Goal: Task Accomplishment & Management: Use online tool/utility

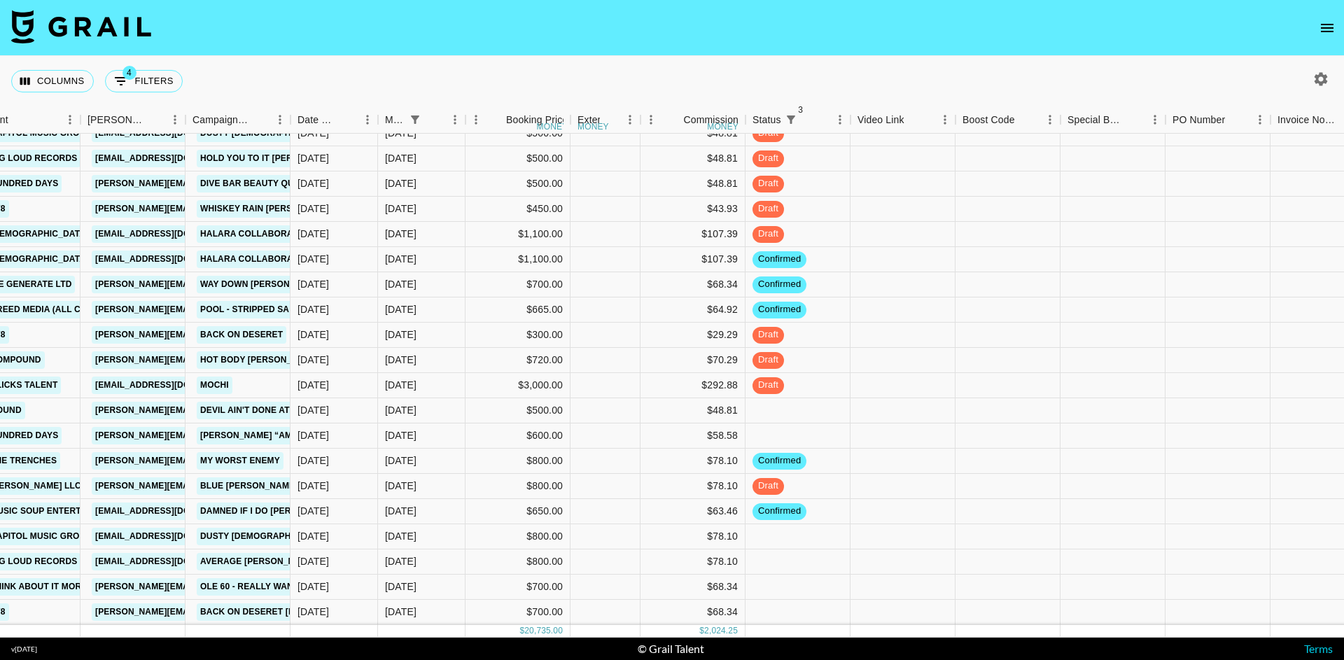
scroll to position [321, 660]
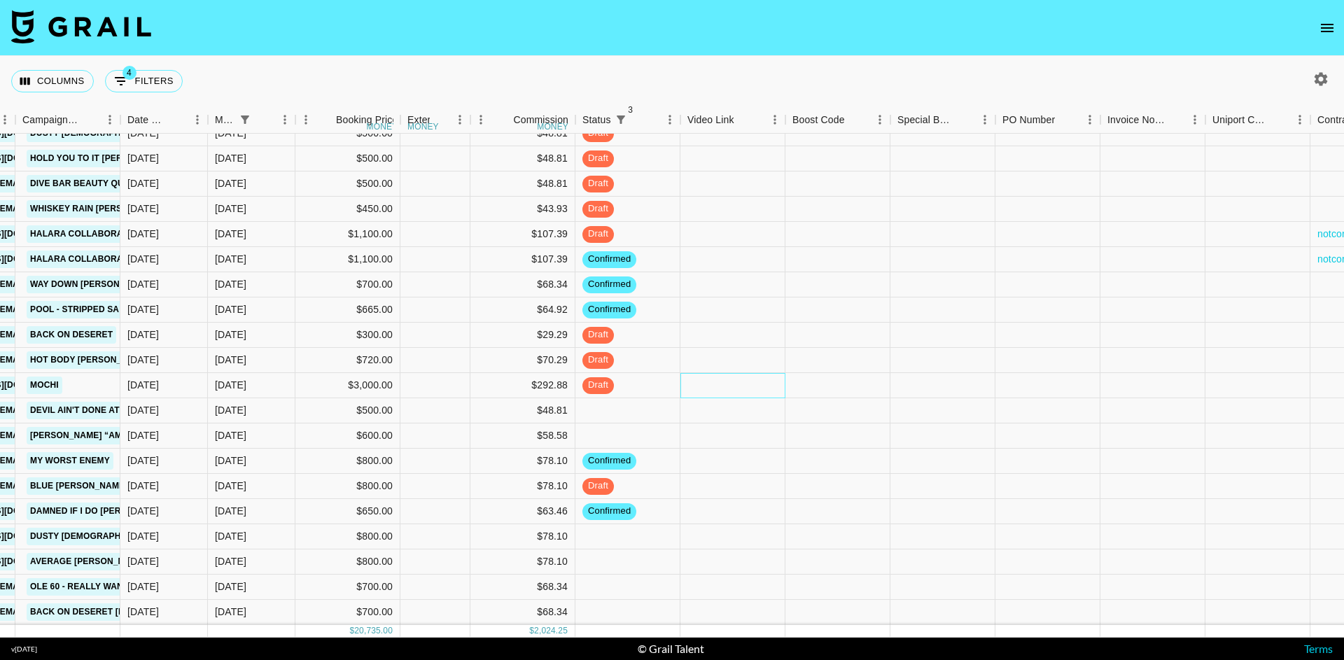
click at [704, 373] on div at bounding box center [733, 385] width 105 height 25
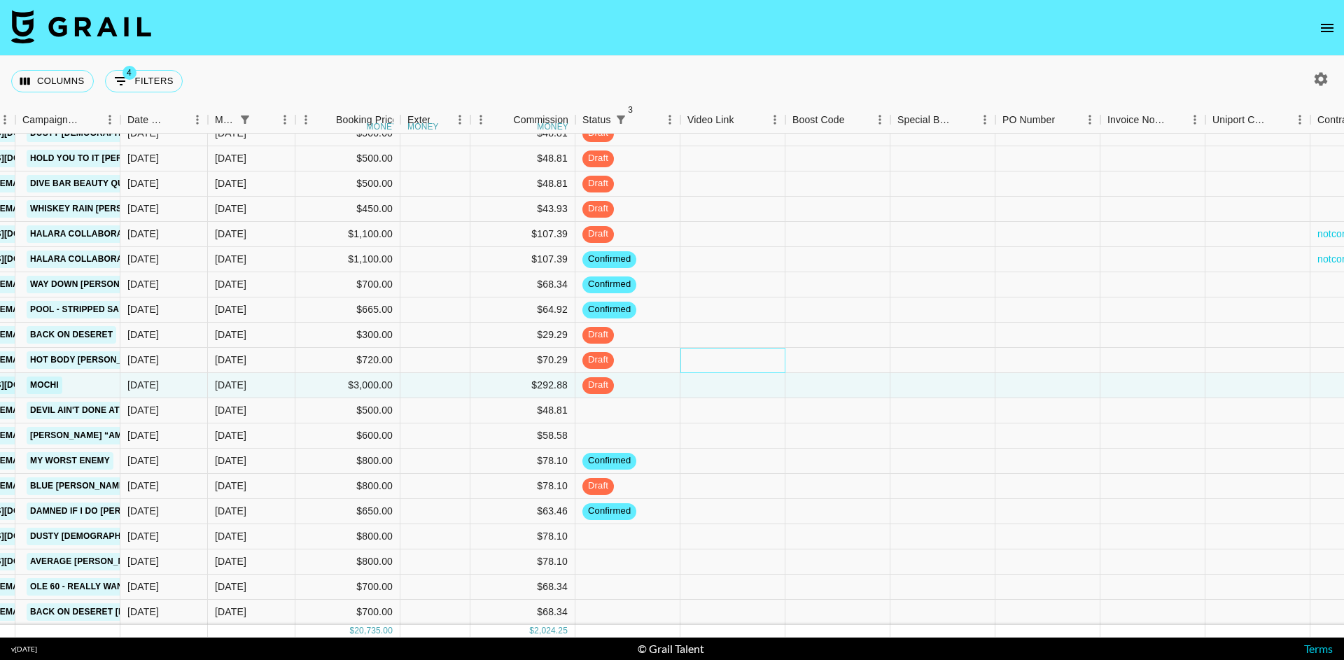
click at [718, 348] on div at bounding box center [733, 360] width 105 height 25
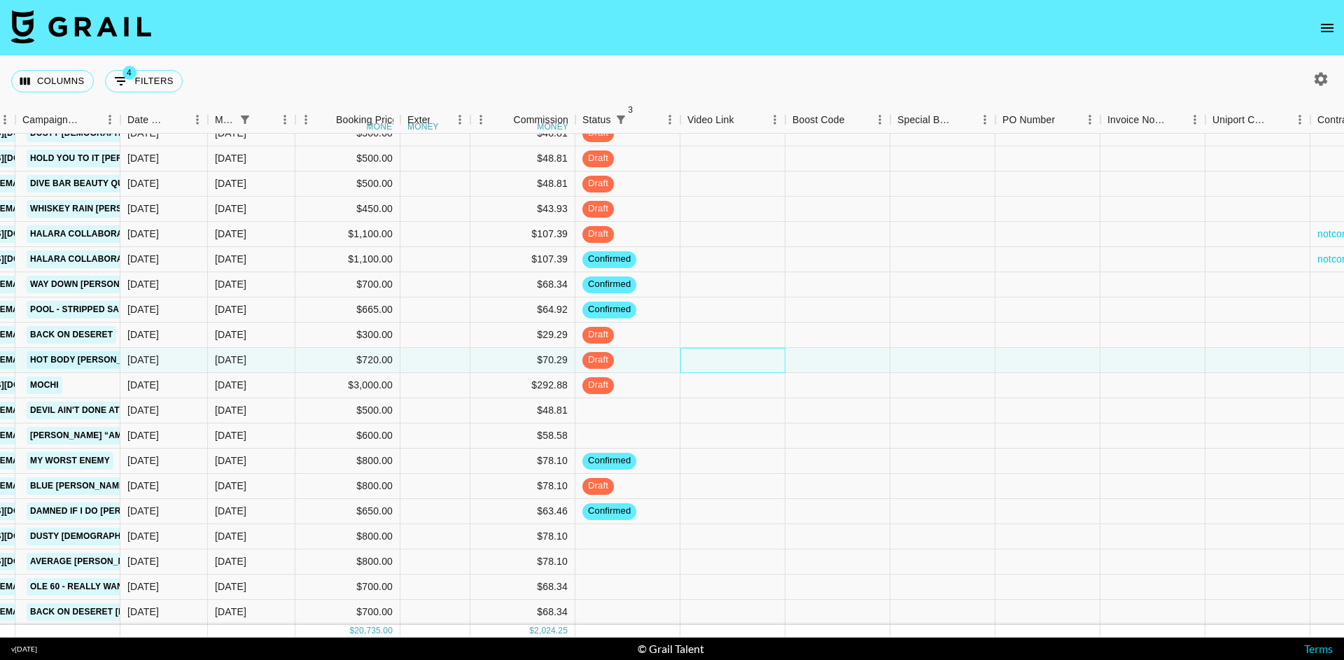
click at [718, 348] on div at bounding box center [733, 360] width 105 height 25
type input "[URL][DOMAIN_NAME]"
click at [815, 351] on div at bounding box center [838, 360] width 105 height 25
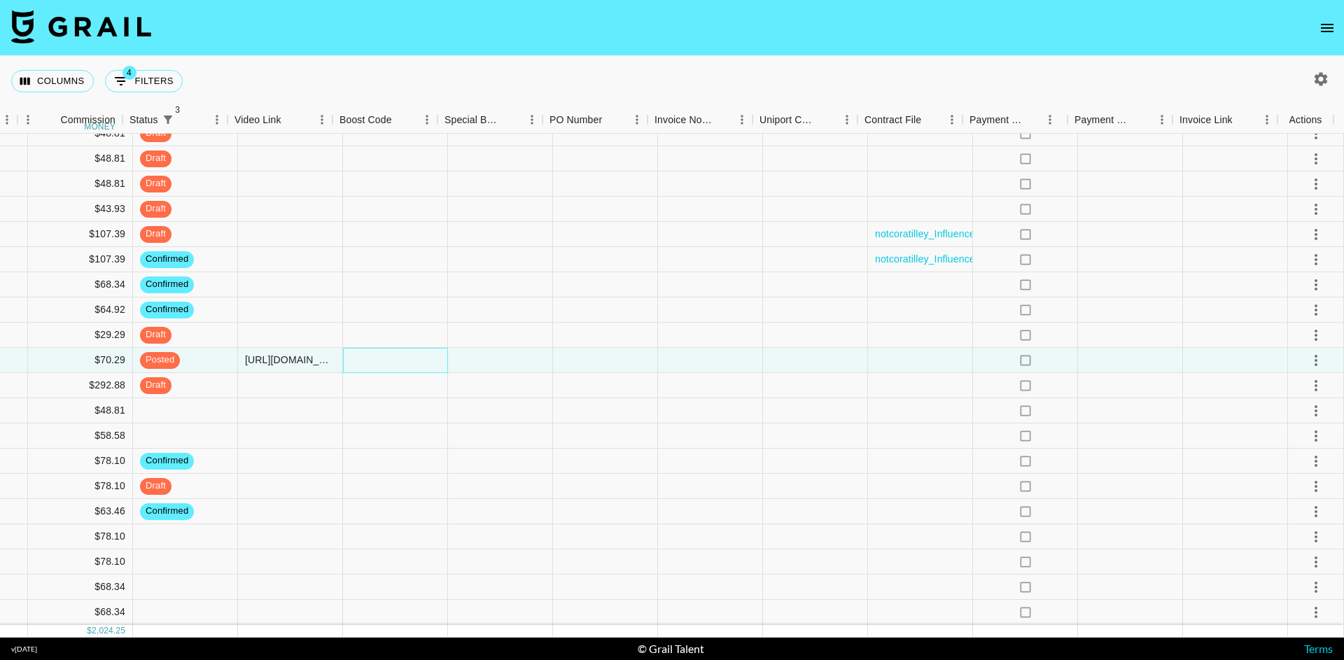
scroll to position [321, 1113]
click at [1315, 355] on icon "select merge strategy" at bounding box center [1316, 360] width 3 height 11
click at [1290, 483] on div "Approve" at bounding box center [1285, 481] width 43 height 17
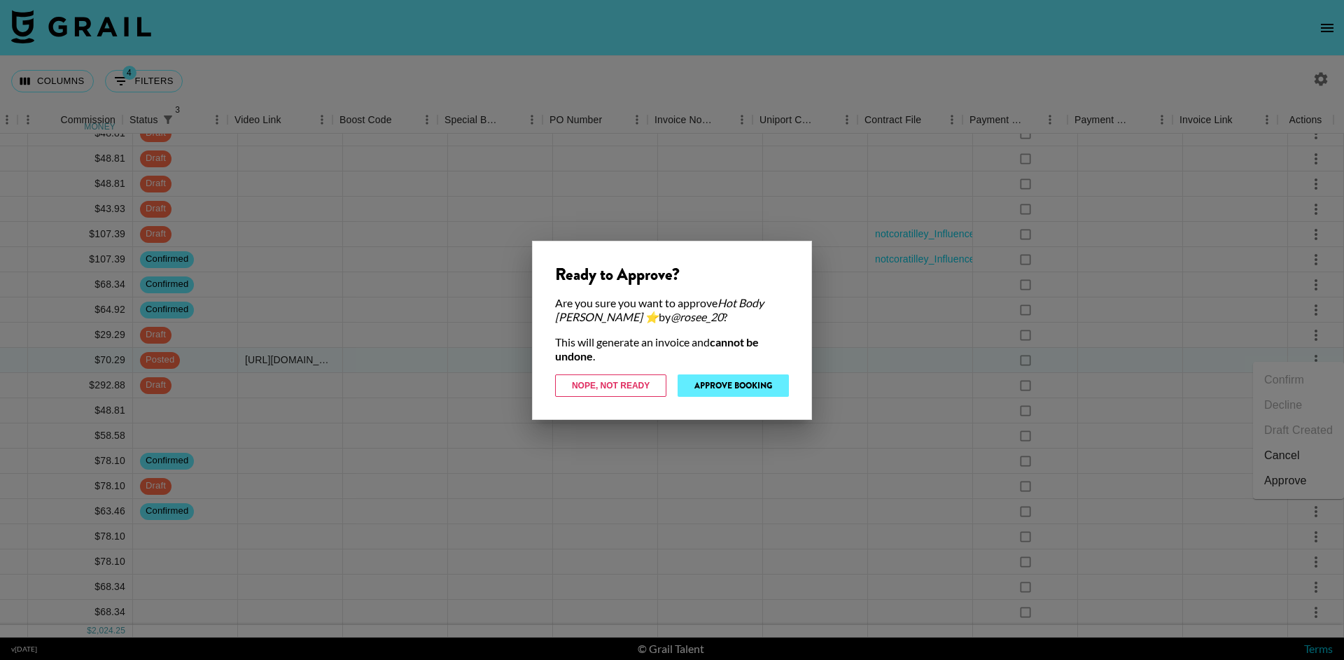
click at [710, 383] on button "Approve Booking" at bounding box center [733, 386] width 111 height 22
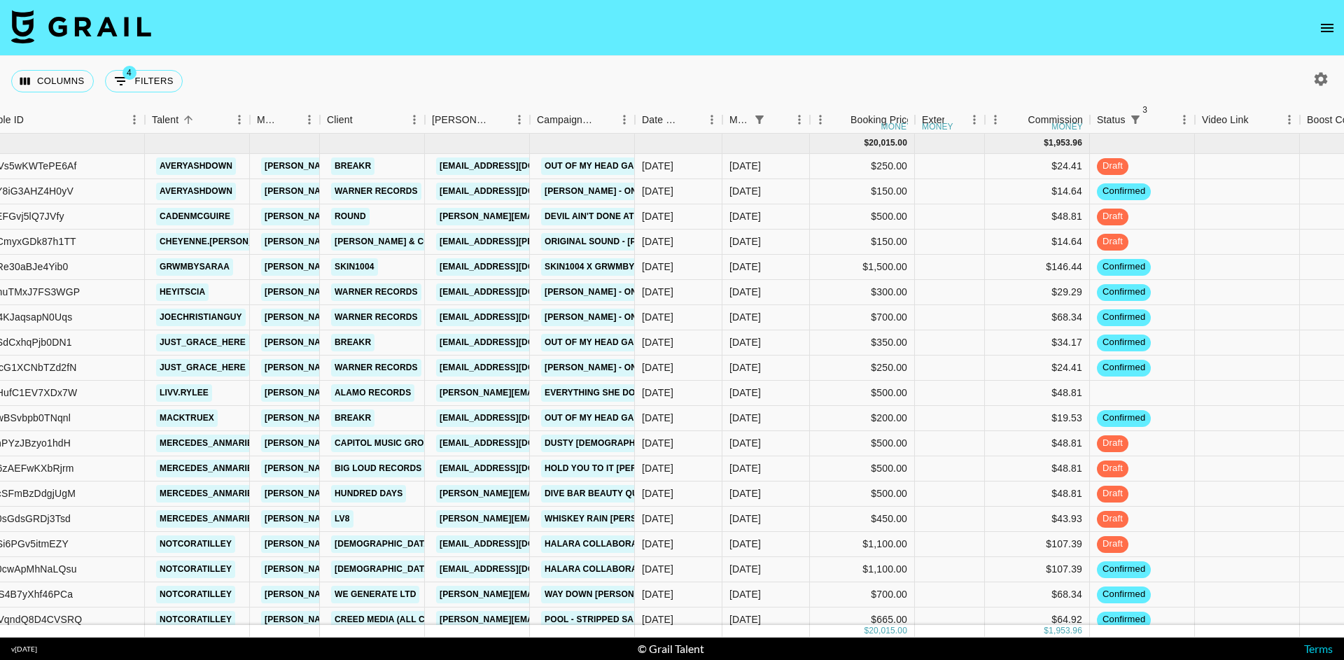
scroll to position [0, 146]
click at [1234, 249] on div at bounding box center [1247, 242] width 105 height 25
type input "[URL][DOMAIN_NAME][DOMAIN_NAME][PERSON_NAME]"
click at [1312, 241] on div at bounding box center [1352, 242] width 105 height 25
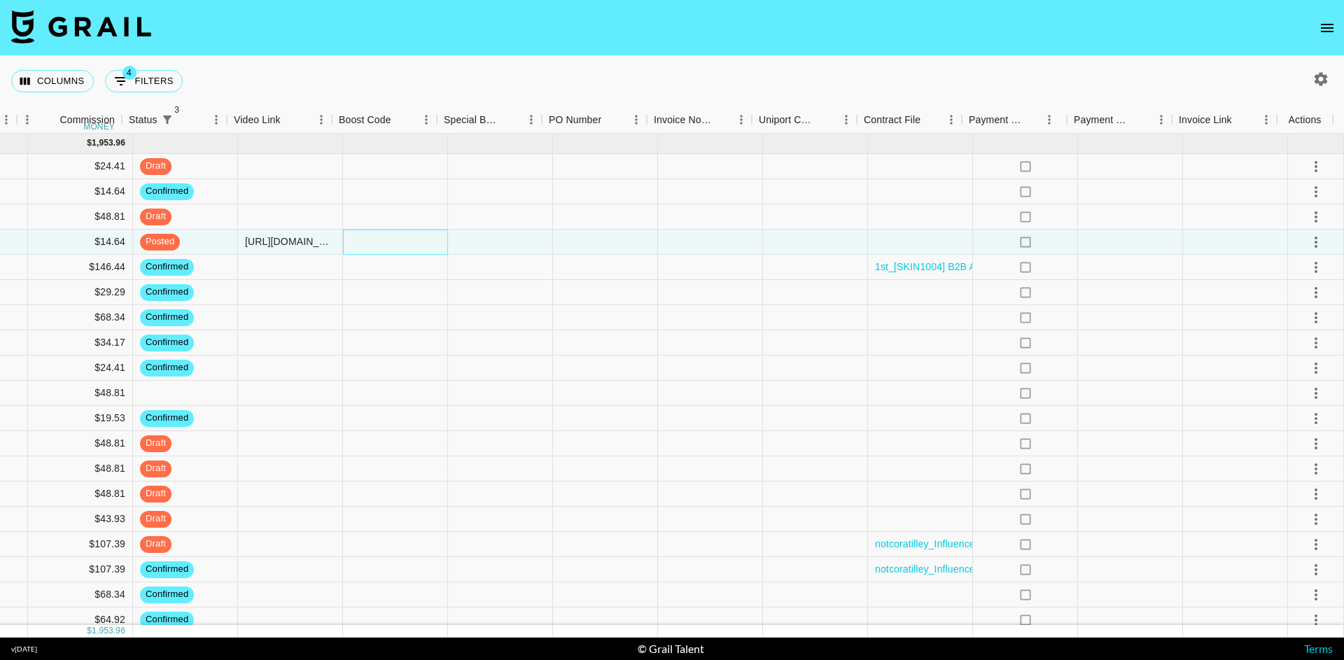
scroll to position [0, 1113]
click at [1308, 241] on icon "select merge strategy" at bounding box center [1316, 242] width 17 height 17
click at [1292, 376] on div "Approve" at bounding box center [1285, 373] width 43 height 17
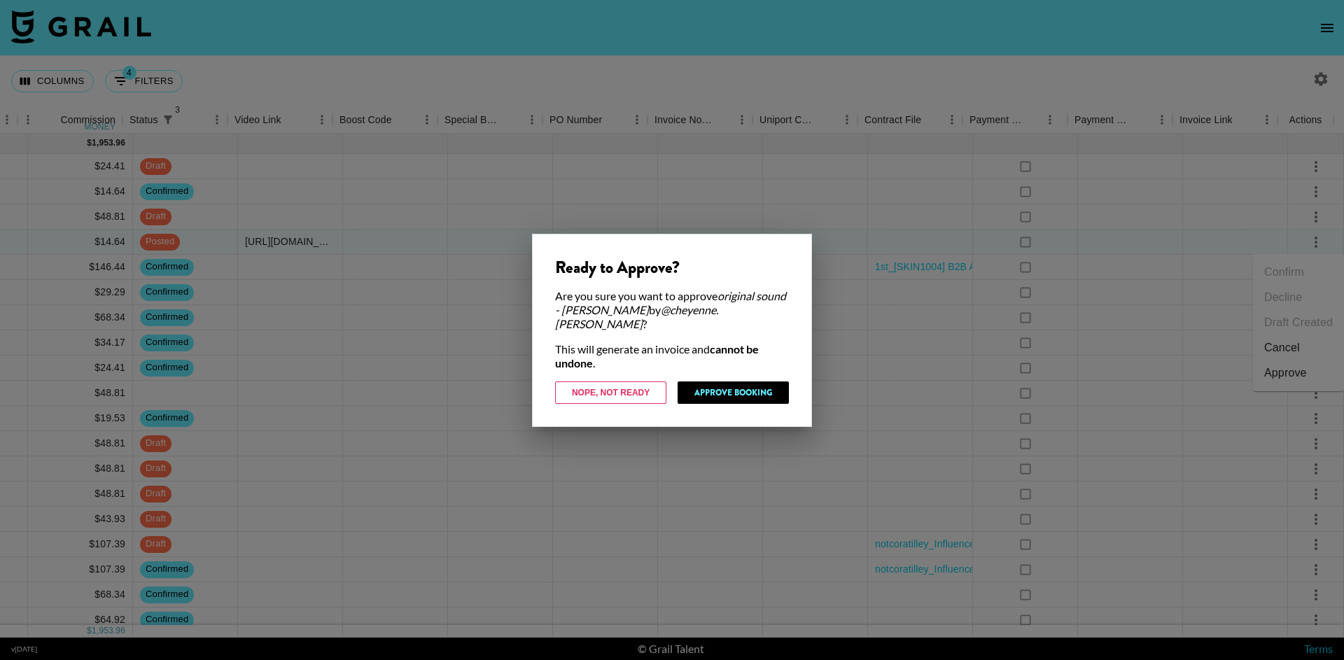
click at [770, 382] on button "Approve Booking" at bounding box center [733, 393] width 111 height 22
